Goal: Navigation & Orientation: Find specific page/section

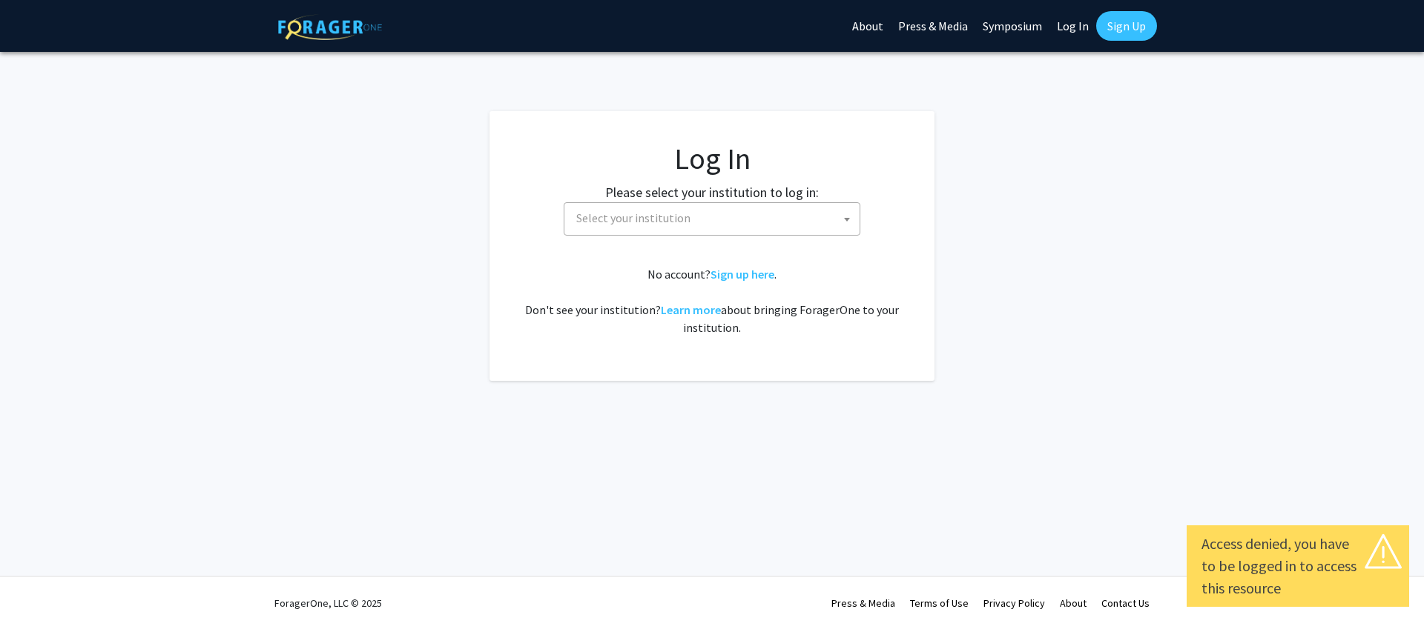
select select
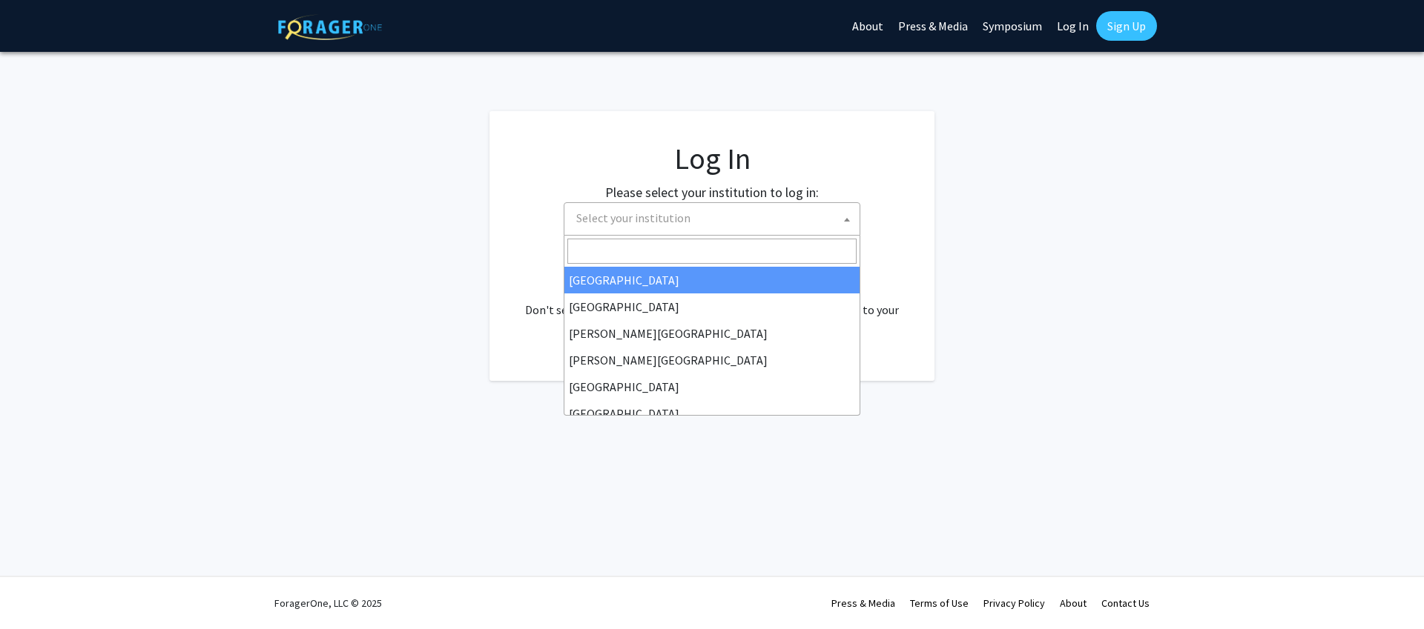
click at [780, 230] on span "Select your institution" at bounding box center [714, 218] width 289 height 30
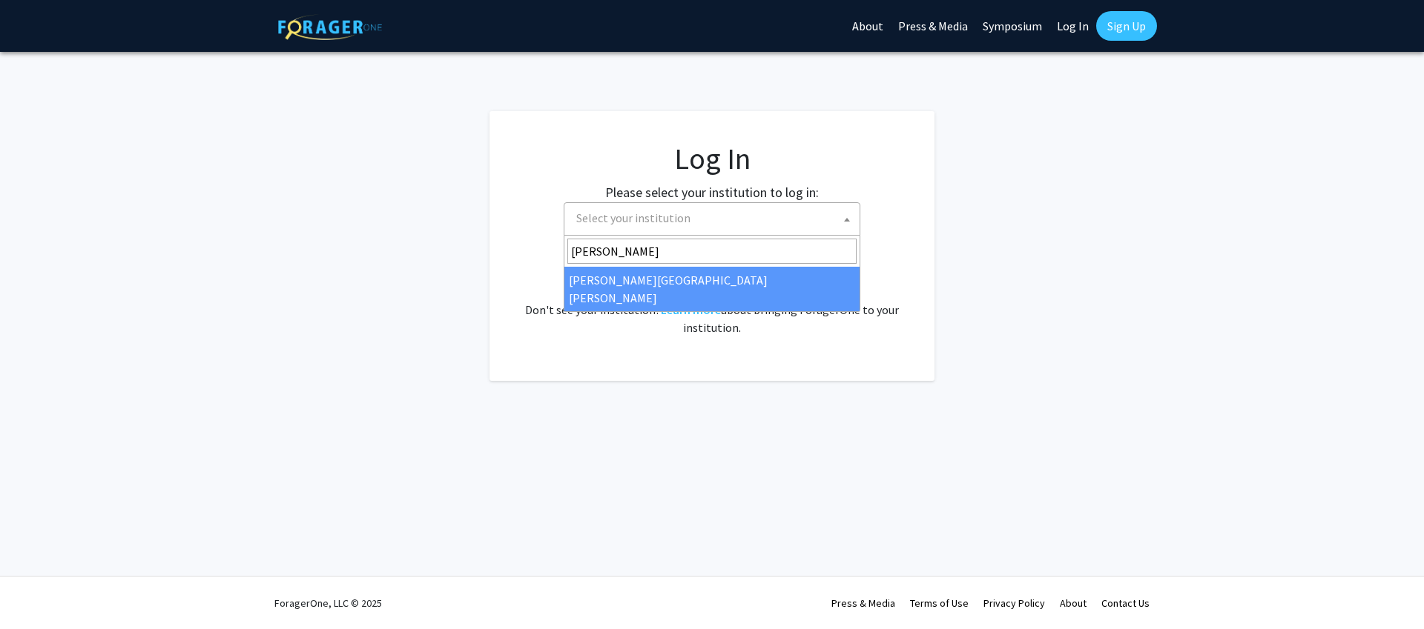
type input "john"
select select "1"
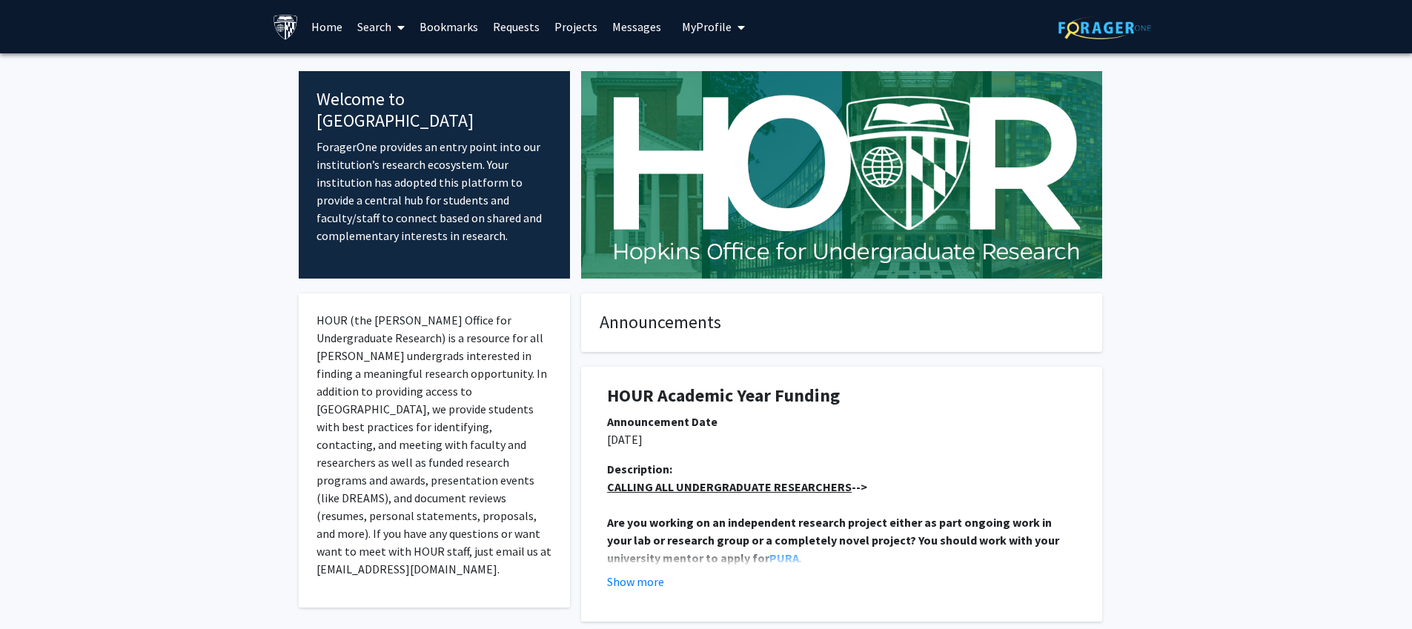
click at [404, 27] on icon at bounding box center [400, 28] width 7 height 12
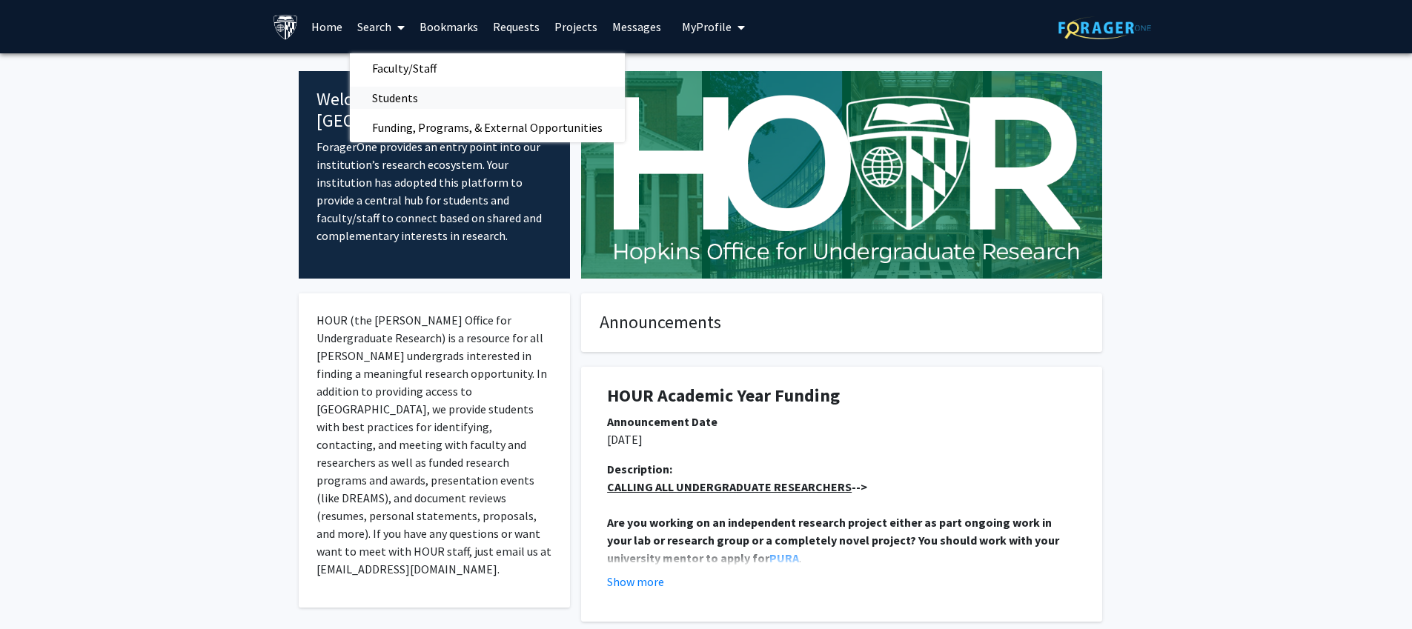
click at [434, 99] on span "Students" at bounding box center [395, 98] width 90 height 30
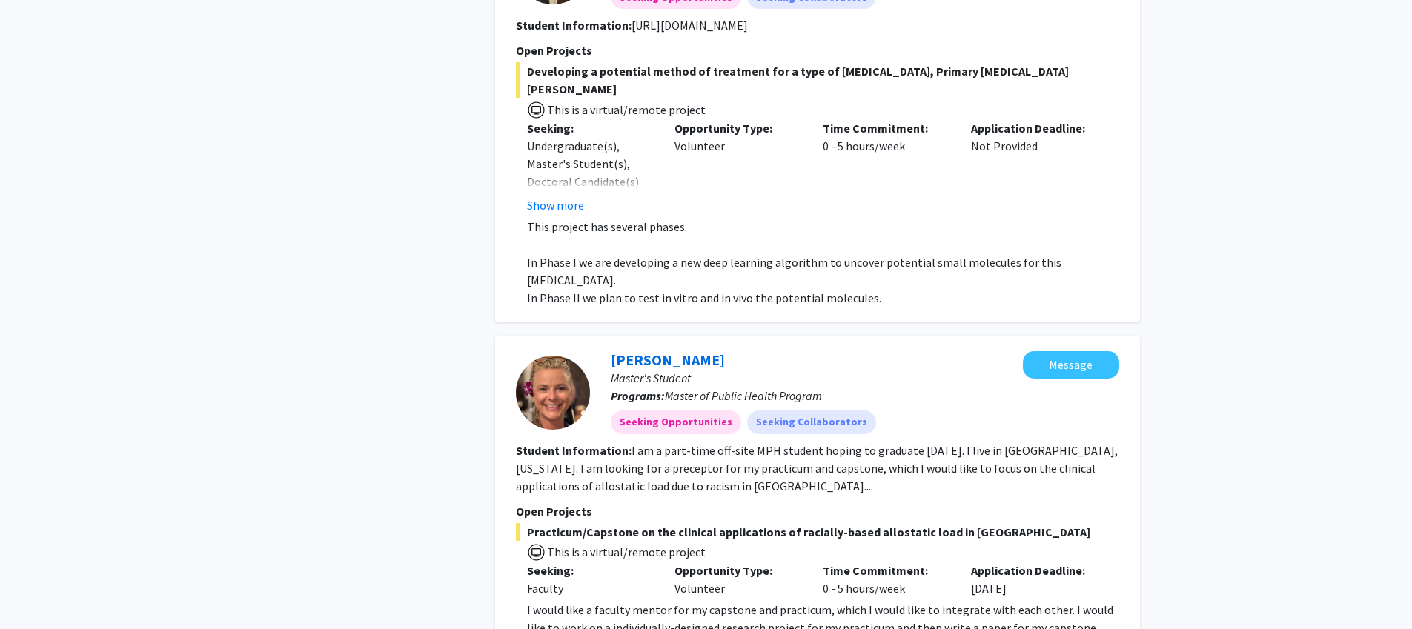
scroll to position [742, 0]
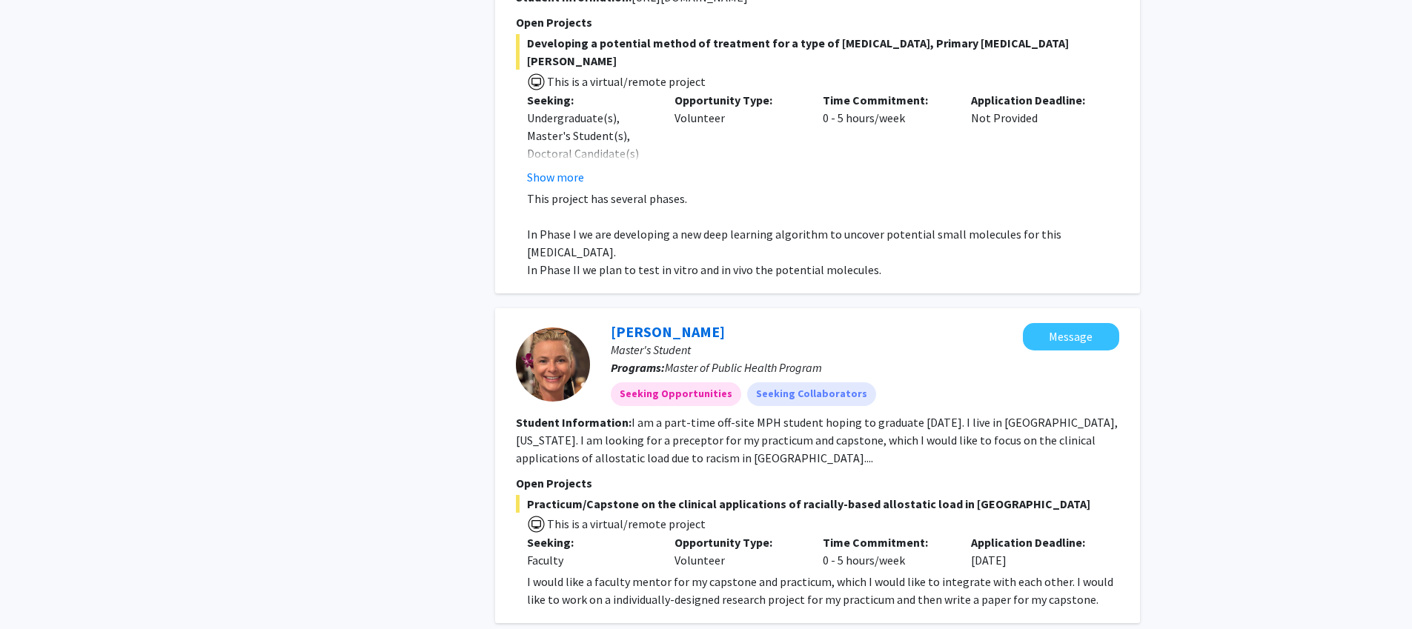
click at [553, 168] on button "Show more" at bounding box center [555, 177] width 57 height 18
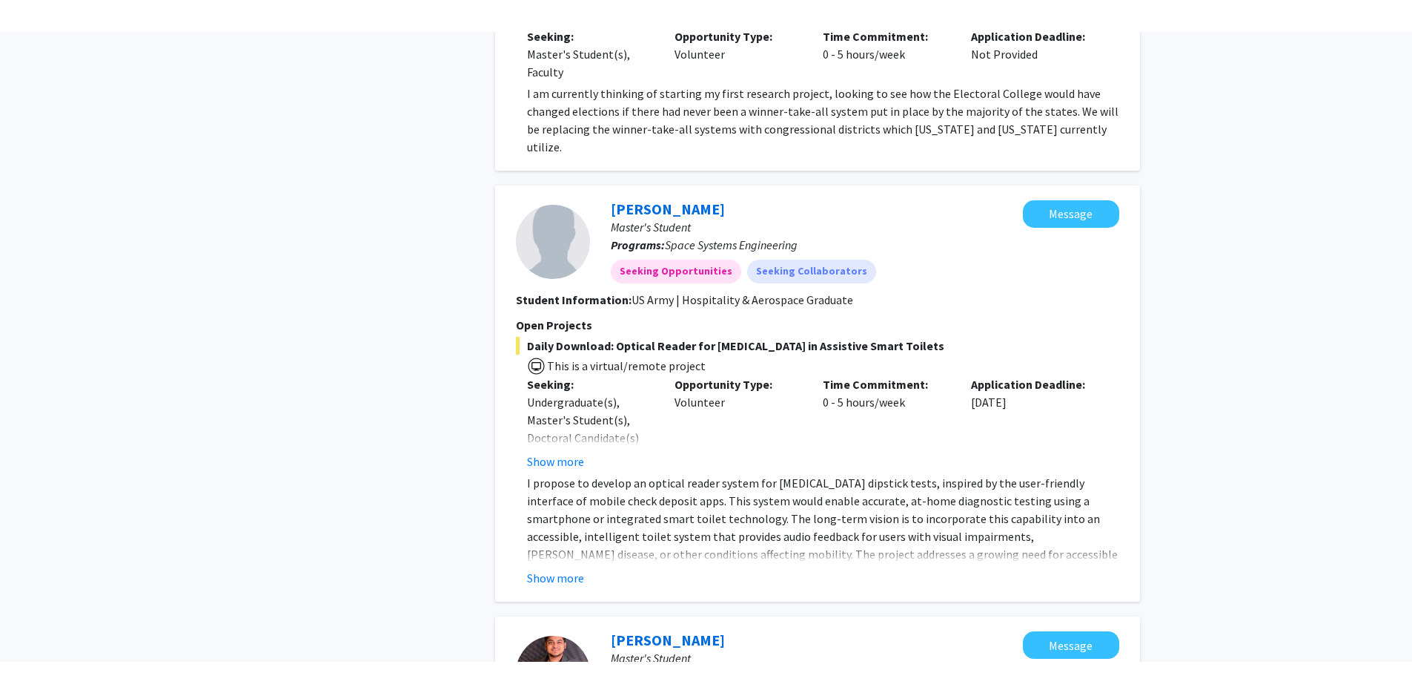
scroll to position [1847, 0]
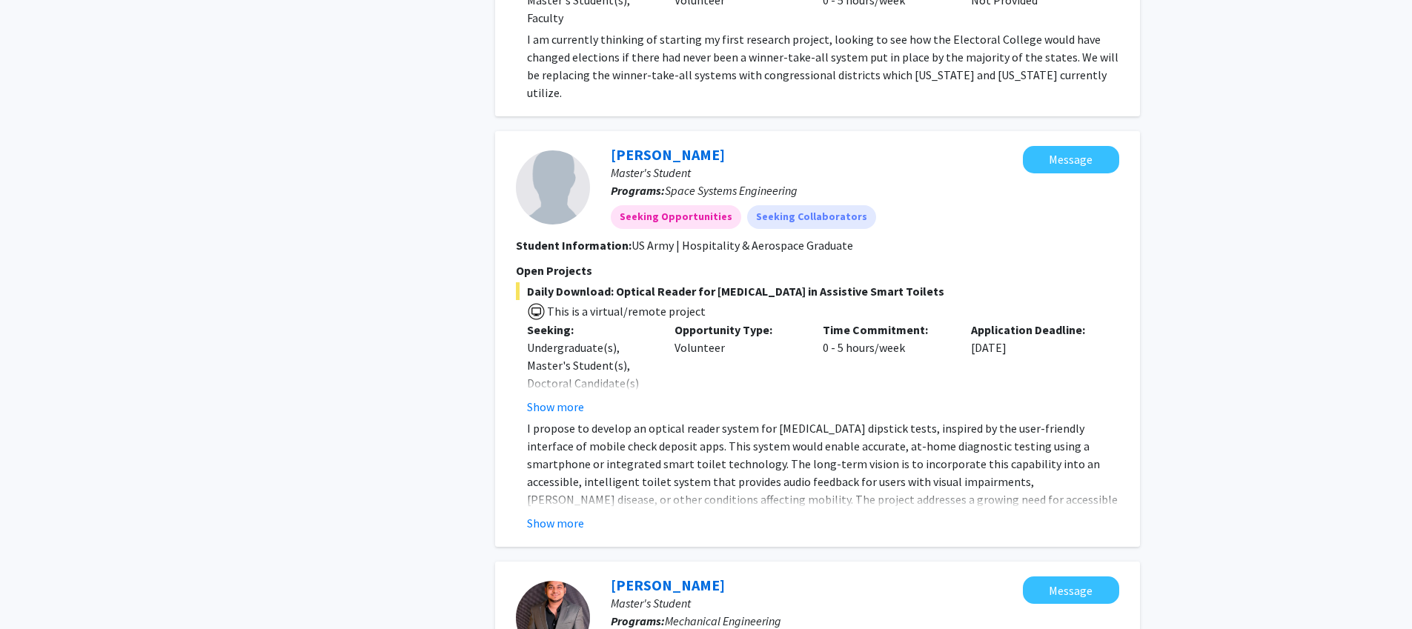
click at [555, 237] on section "Student Information: US Army | Hospitality & Aerospace Graduate" at bounding box center [818, 246] width 604 height 18
